Goal: Task Accomplishment & Management: Use online tool/utility

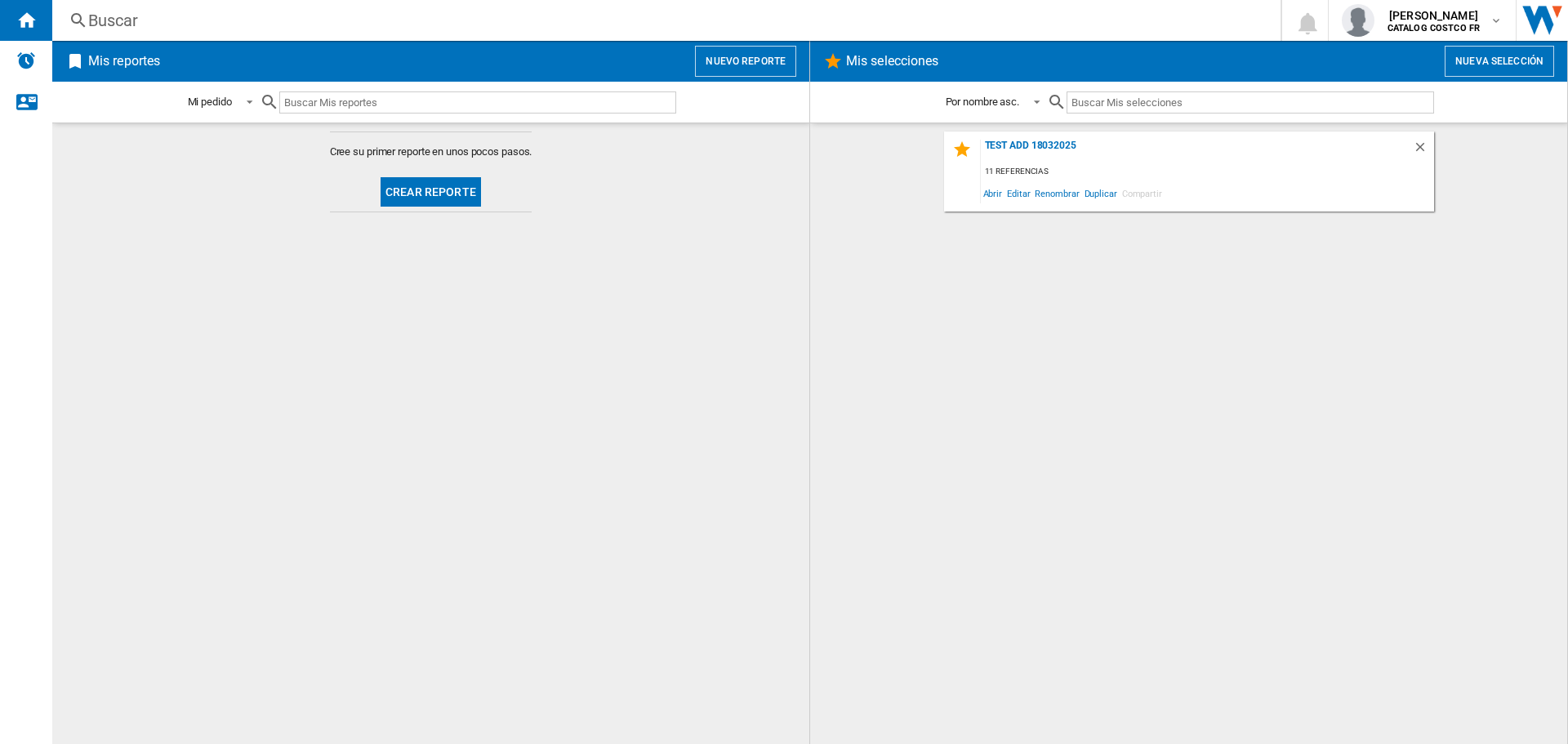
click at [426, 187] on button "Crear reporte" at bounding box center [430, 192] width 100 height 30
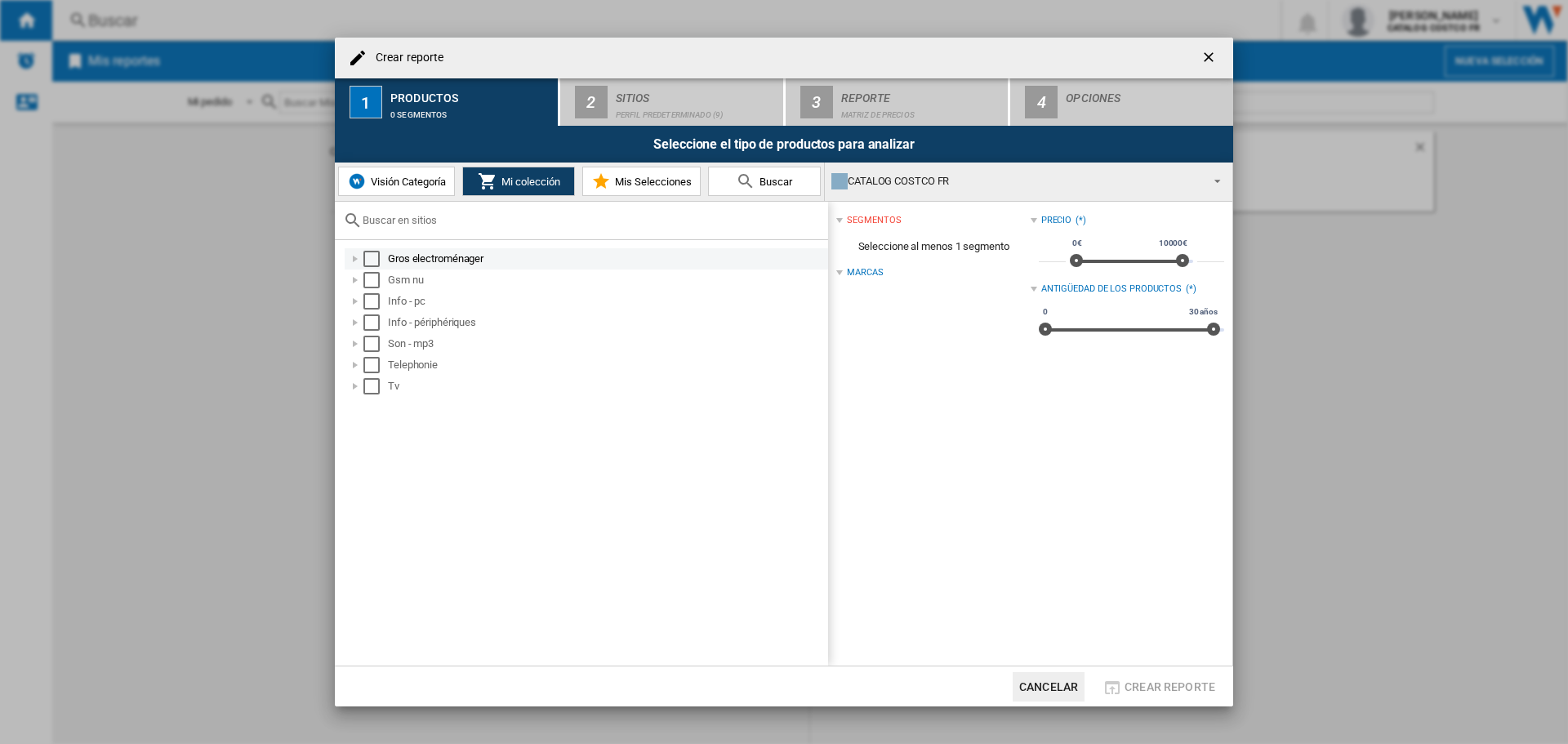
click at [377, 258] on div "Select" at bounding box center [371, 259] width 16 height 16
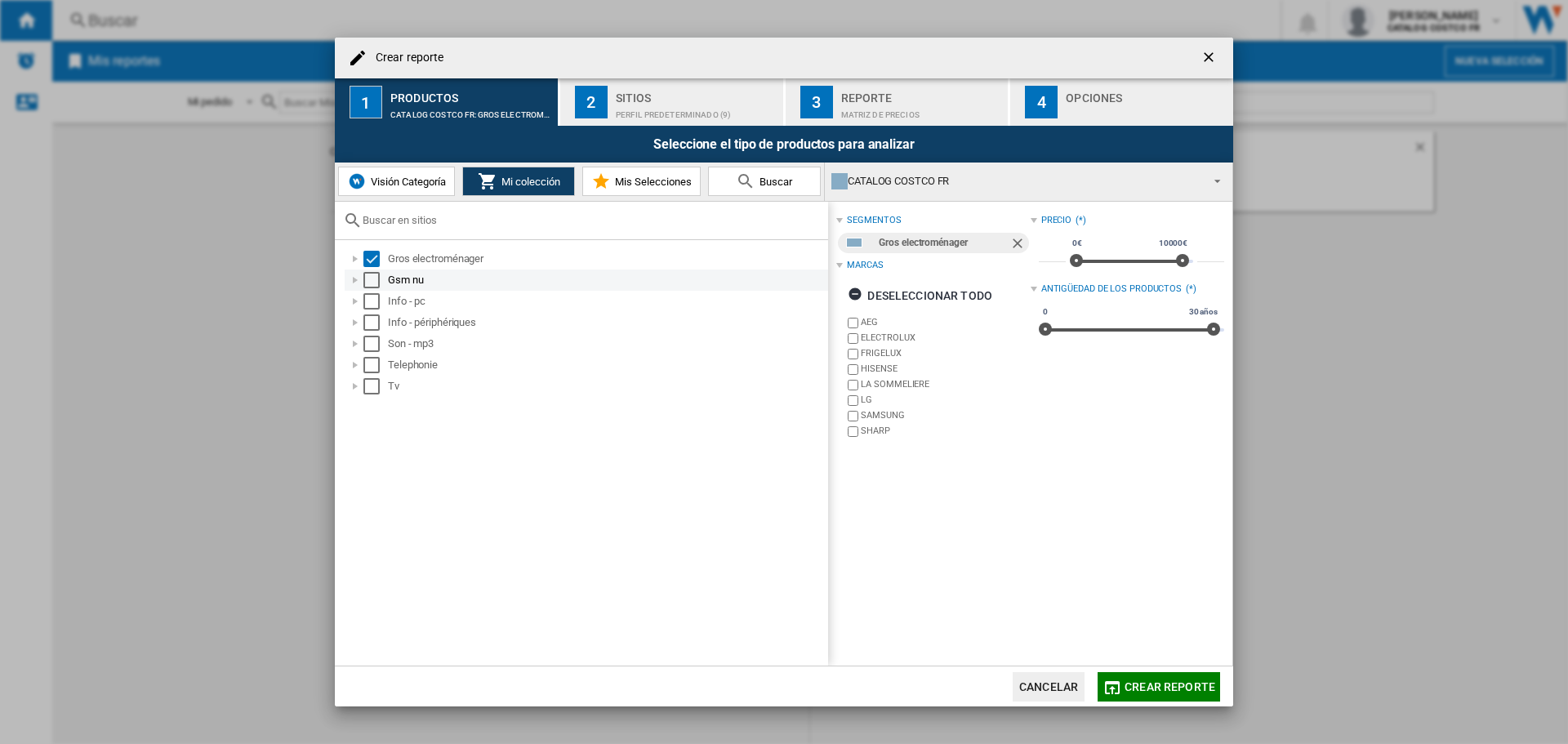
click at [369, 273] on div "Select" at bounding box center [371, 279] width 16 height 16
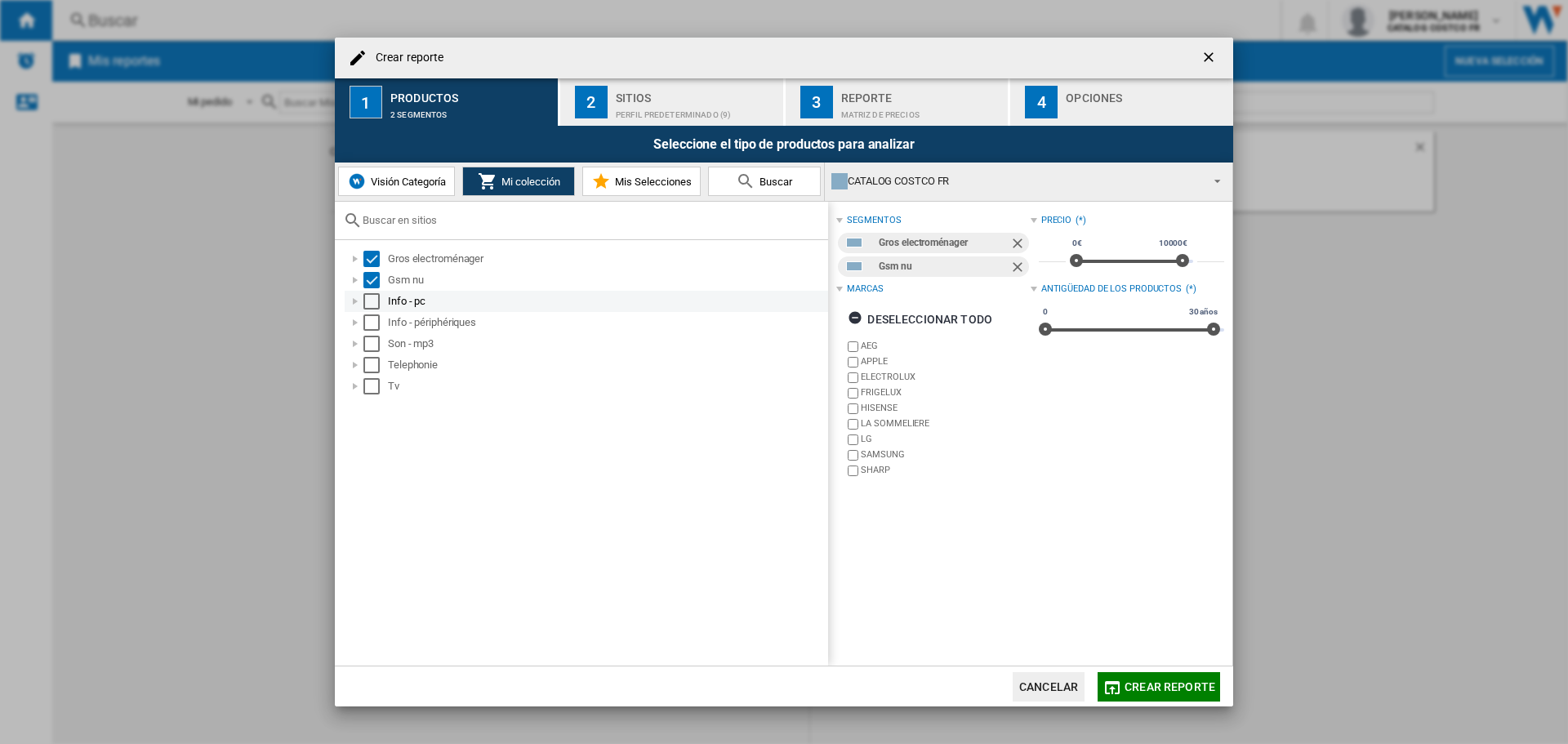
click at [375, 297] on div "Select" at bounding box center [371, 301] width 16 height 16
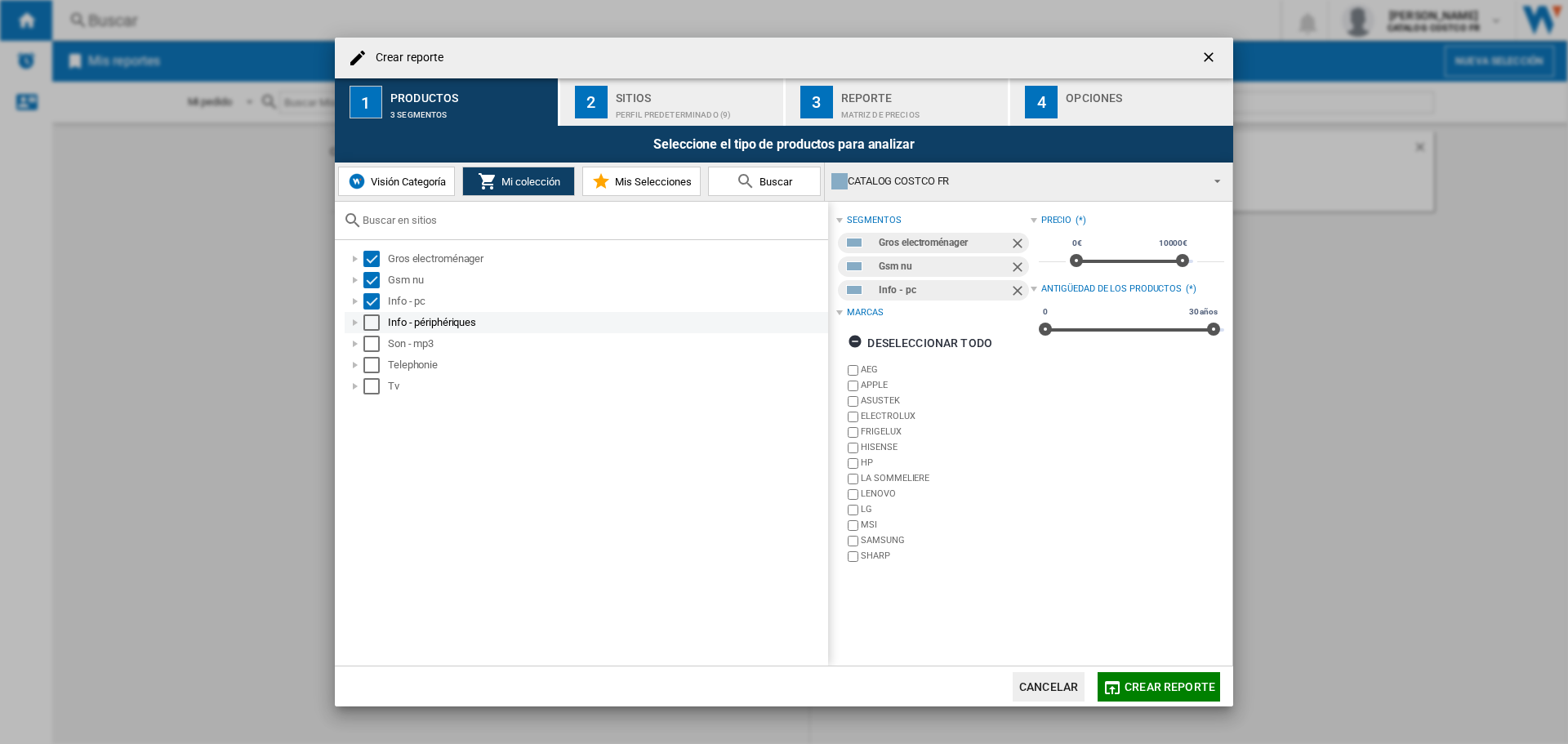
click at [369, 322] on div "Select" at bounding box center [371, 322] width 16 height 16
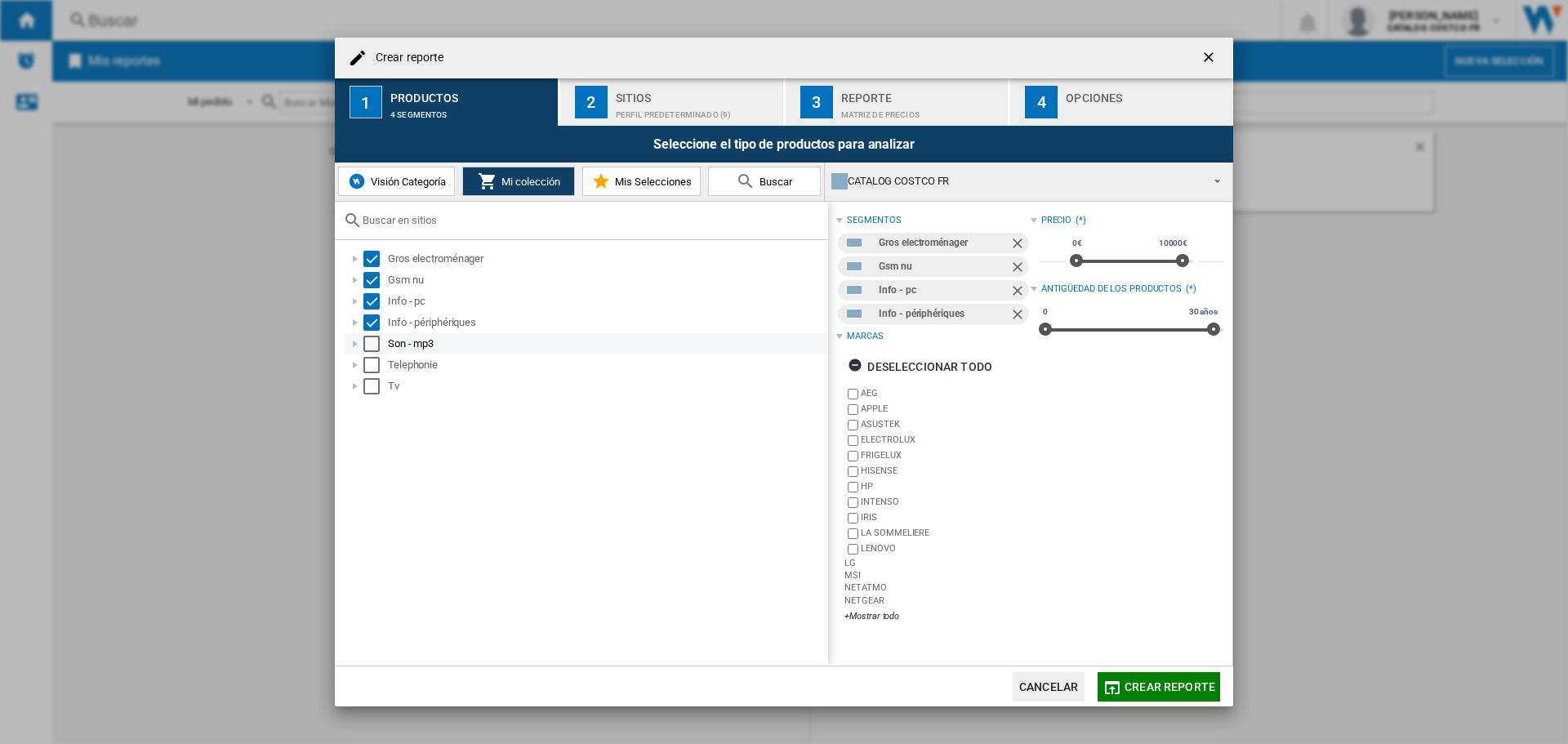
click at [370, 349] on div "Select" at bounding box center [371, 344] width 16 height 16
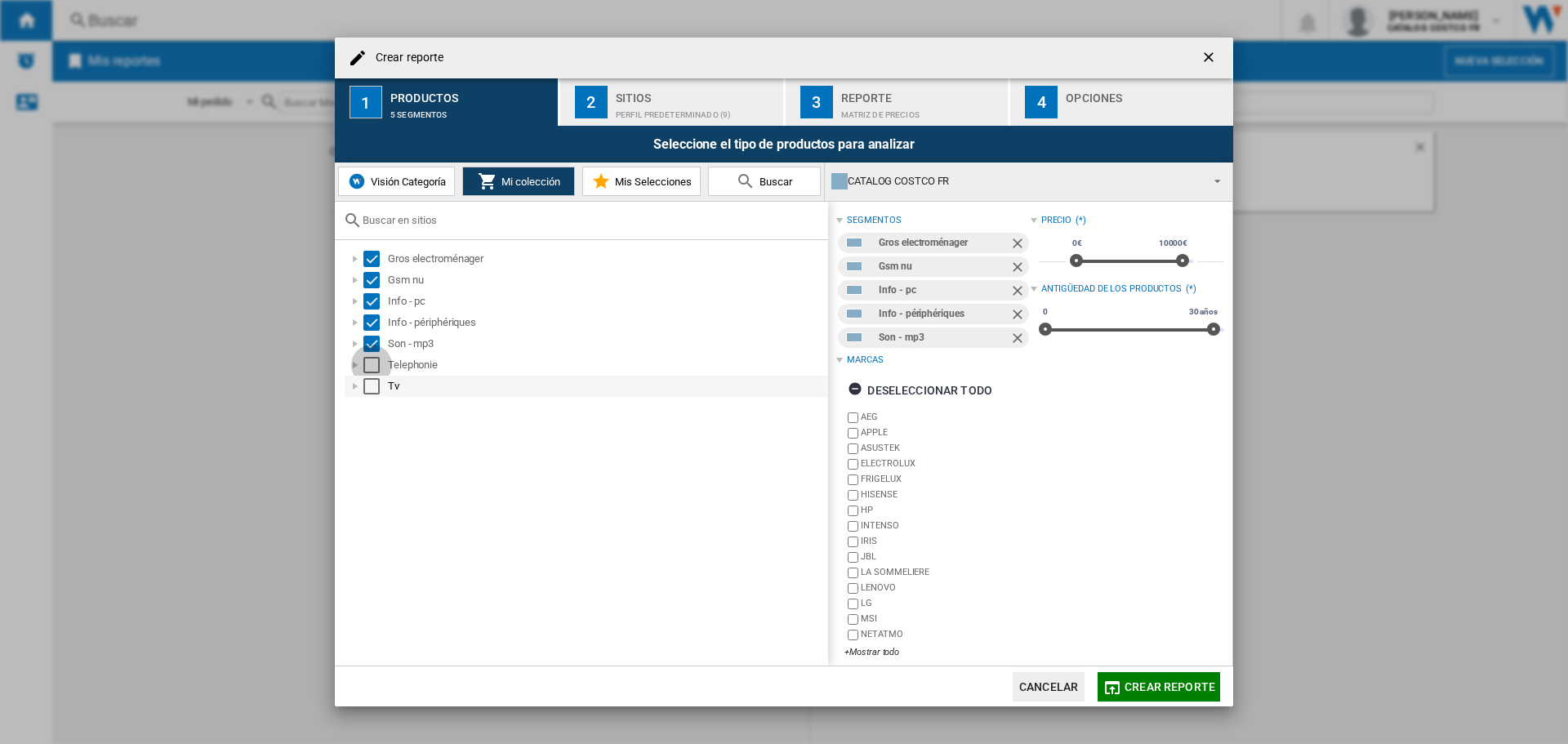
drag, startPoint x: 369, startPoint y: 363, endPoint x: 373, endPoint y: 378, distance: 15.5
click at [369, 364] on div "Select" at bounding box center [371, 365] width 16 height 16
click at [372, 383] on div "Select" at bounding box center [371, 386] width 16 height 16
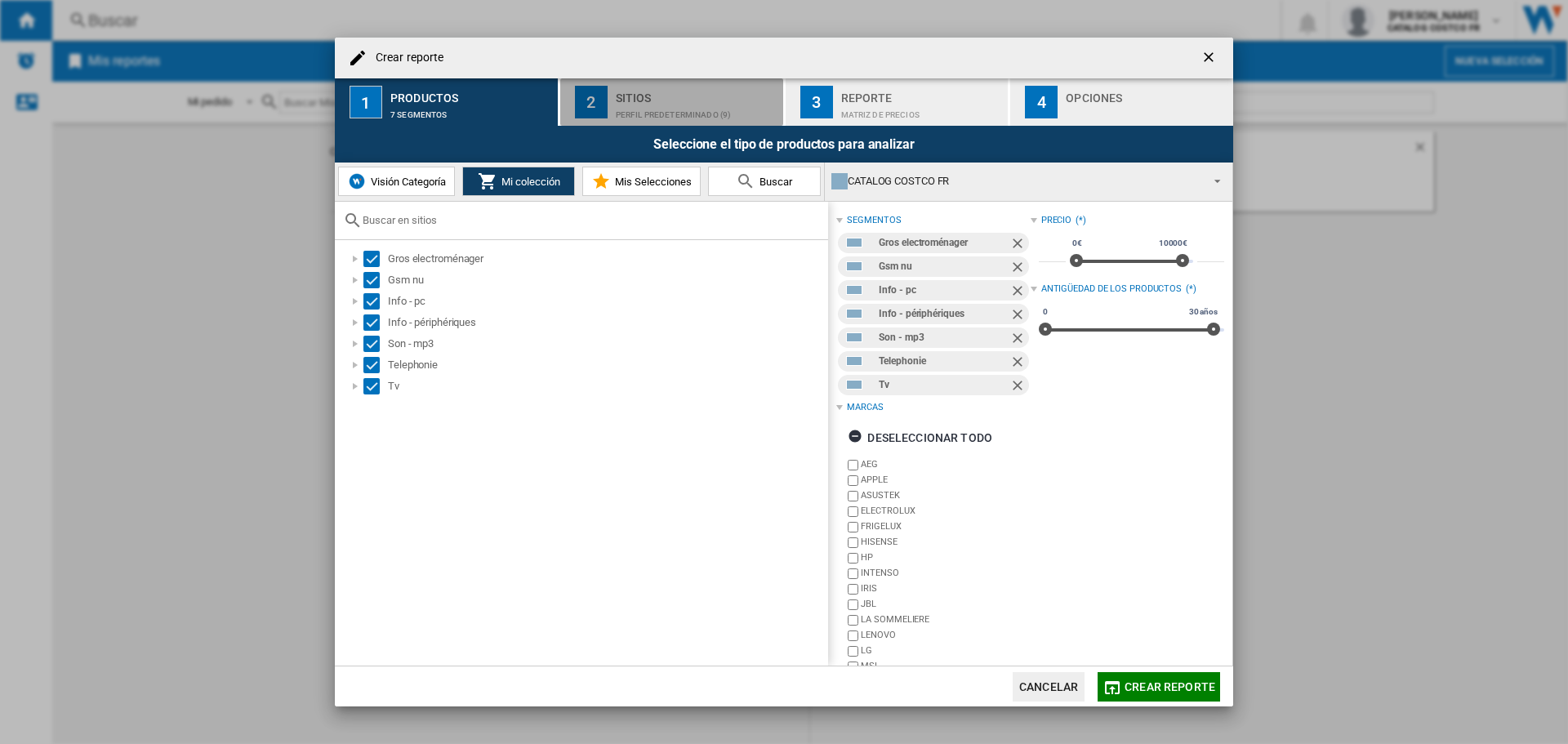
click at [677, 103] on div "Perfil predeterminado (9)" at bounding box center [695, 110] width 160 height 17
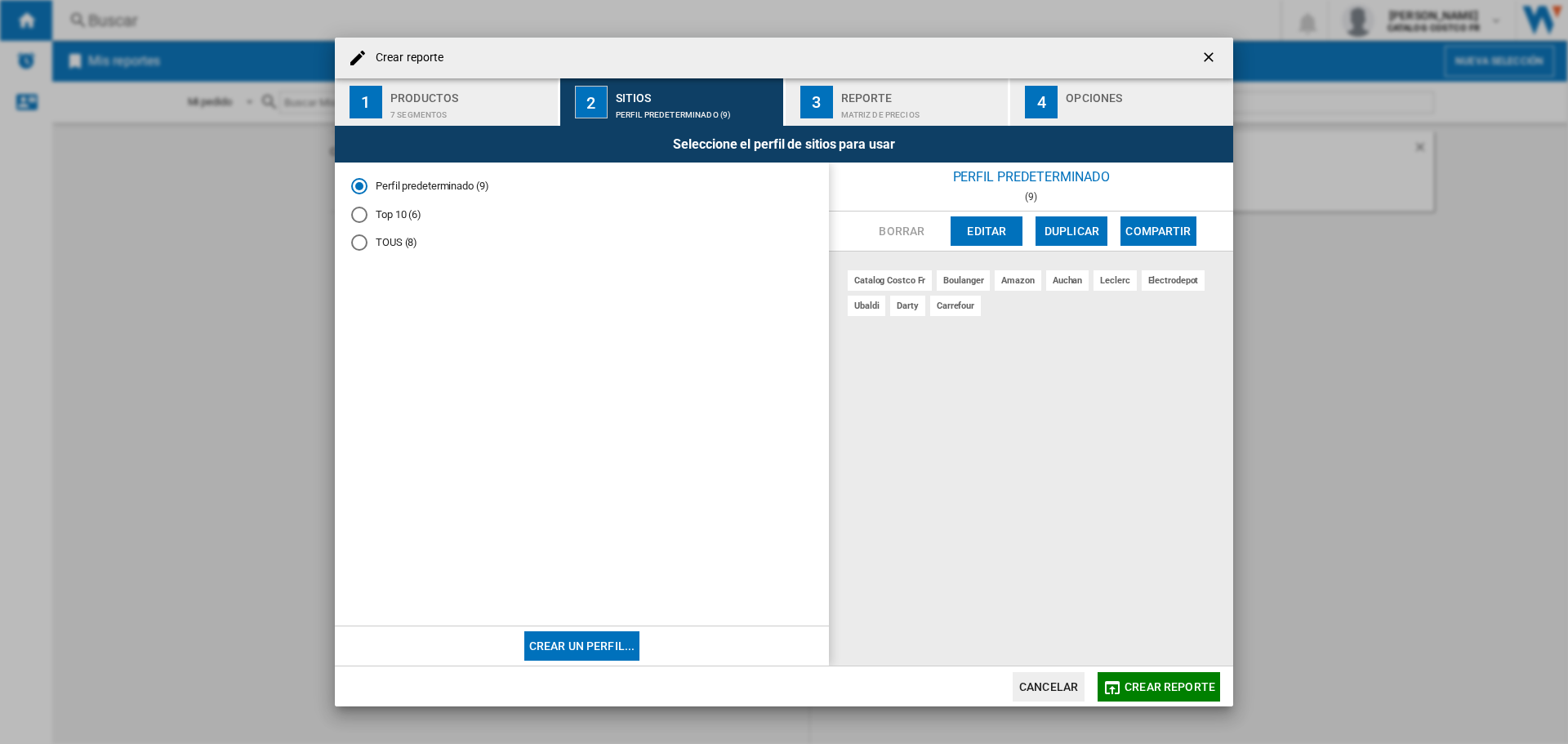
click at [1155, 684] on span "Crear reporte" at bounding box center [1169, 687] width 90 height 13
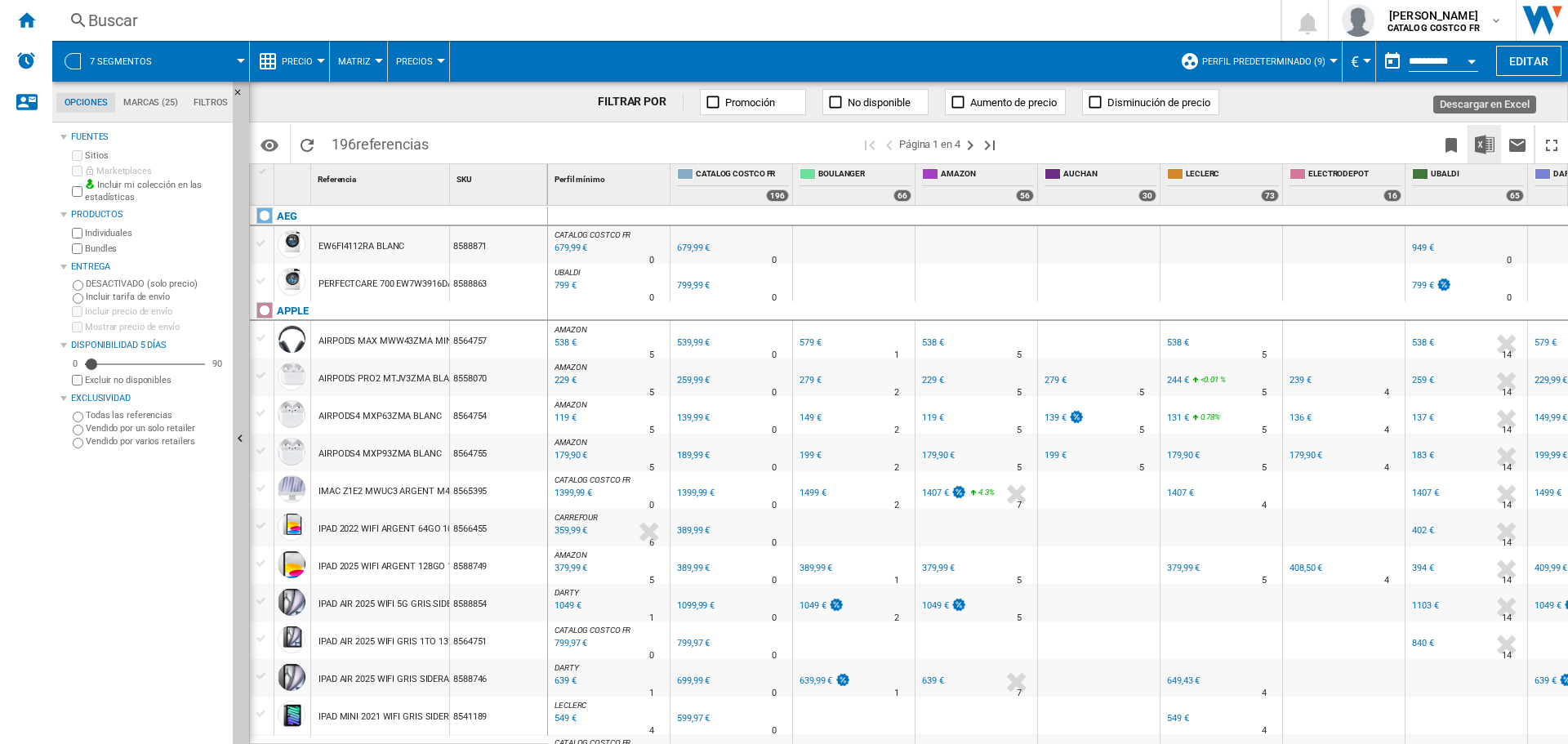
click at [1475, 142] on img "Descargar en Excel" at bounding box center [1485, 145] width 20 height 20
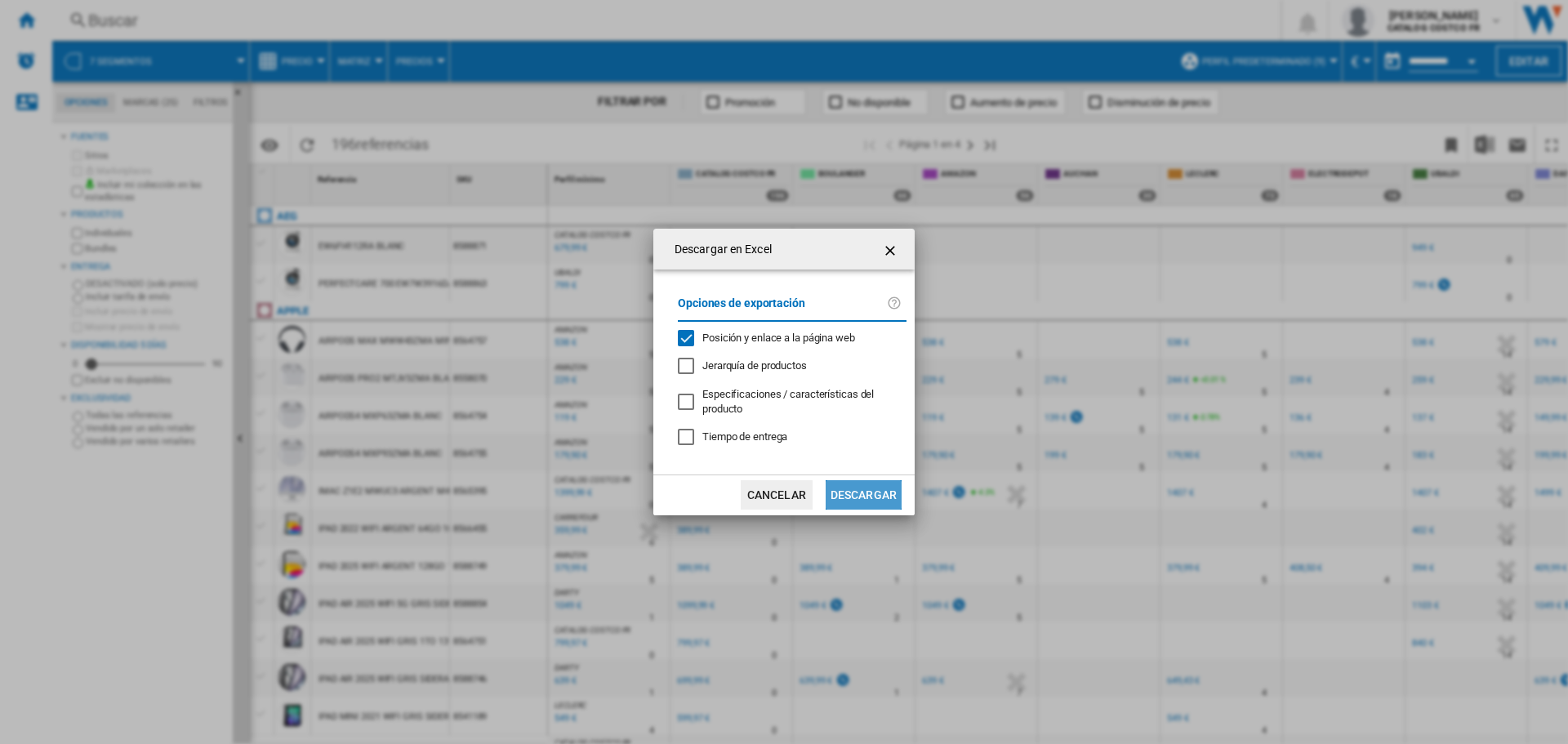
click at [868, 489] on button "Descargar" at bounding box center [863, 495] width 76 height 30
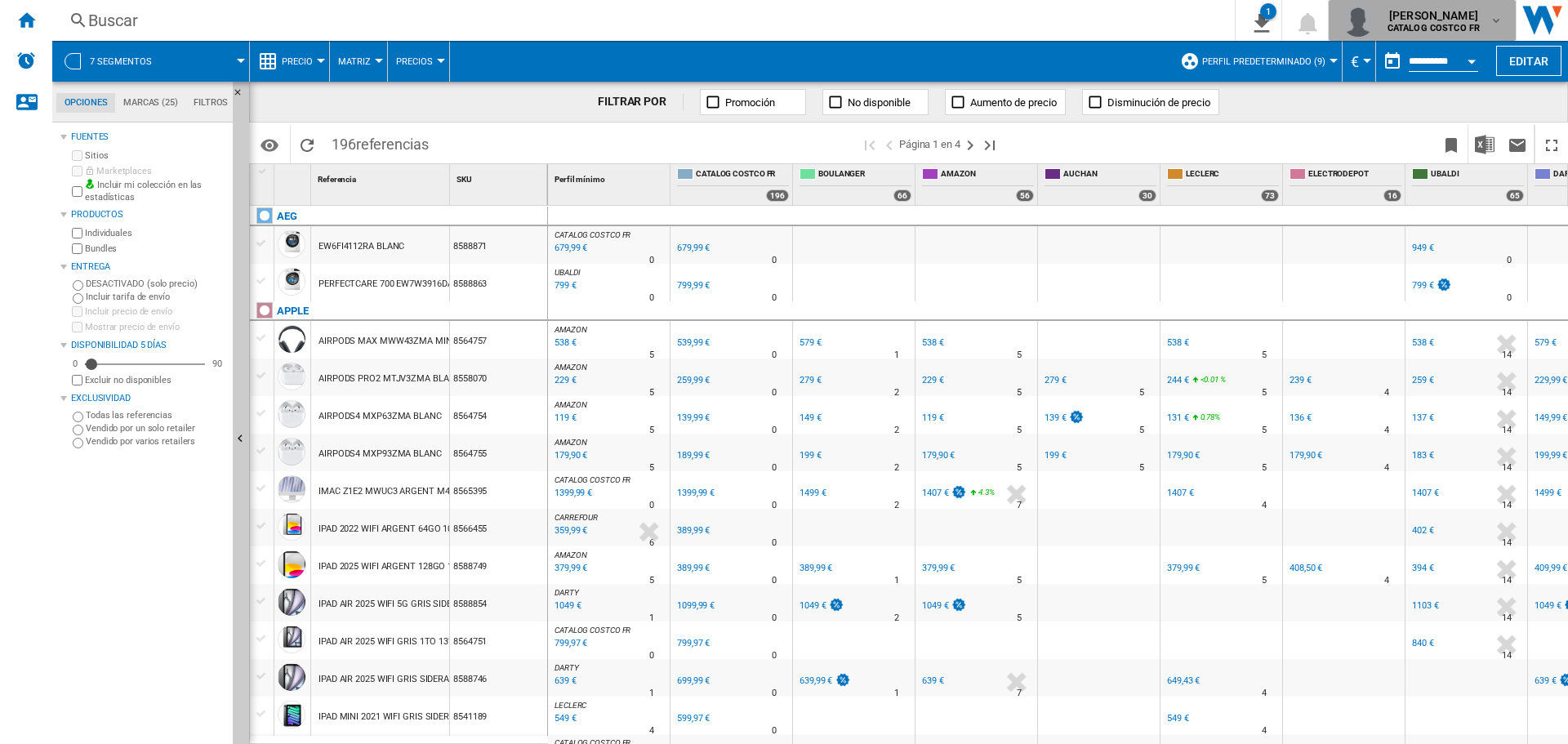
click at [1454, 25] on b "CATALOG COSTCO FR" at bounding box center [1432, 28] width 92 height 11
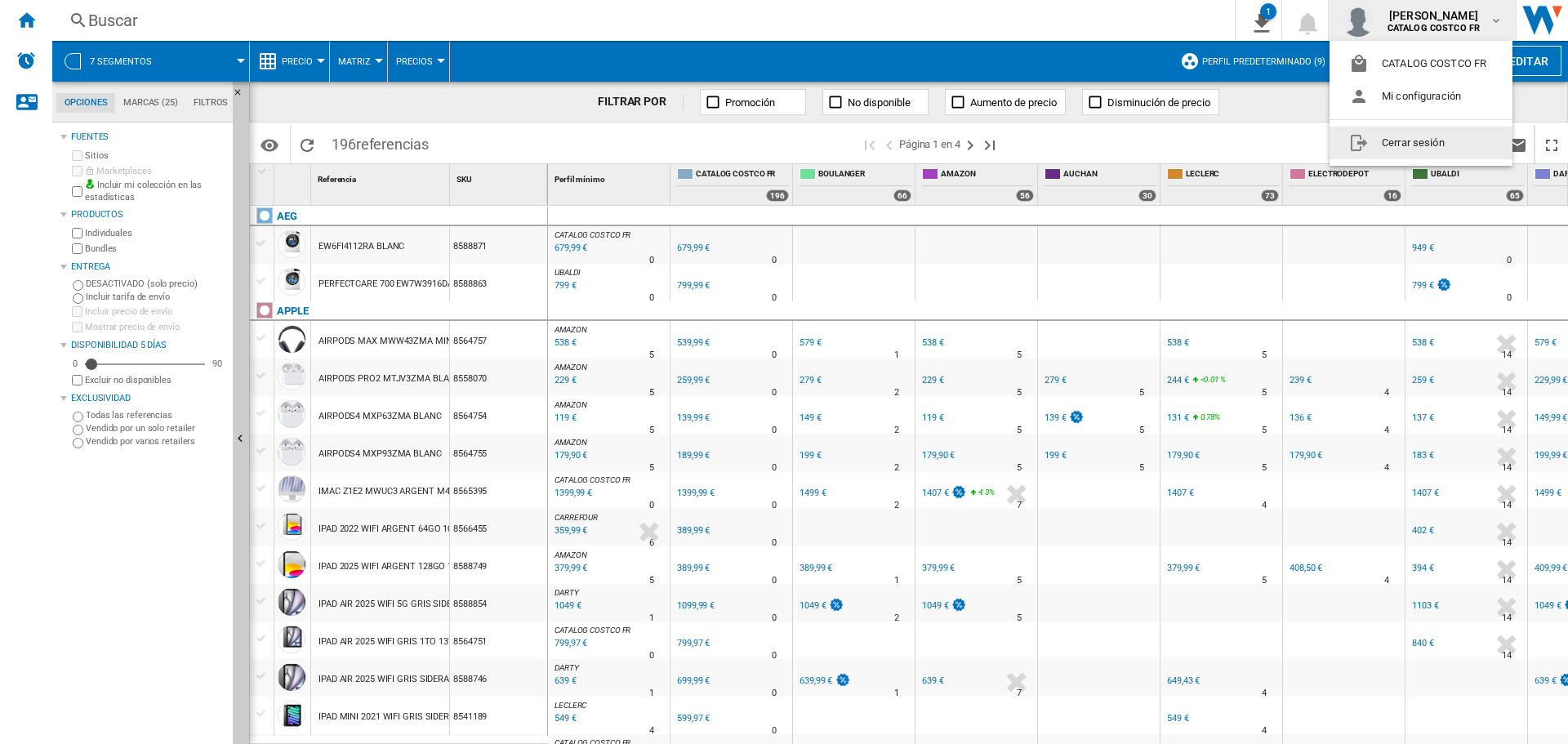
click at [1391, 150] on button "Cerrar sesión" at bounding box center [1420, 143] width 183 height 33
